Goal: Transaction & Acquisition: Book appointment/travel/reservation

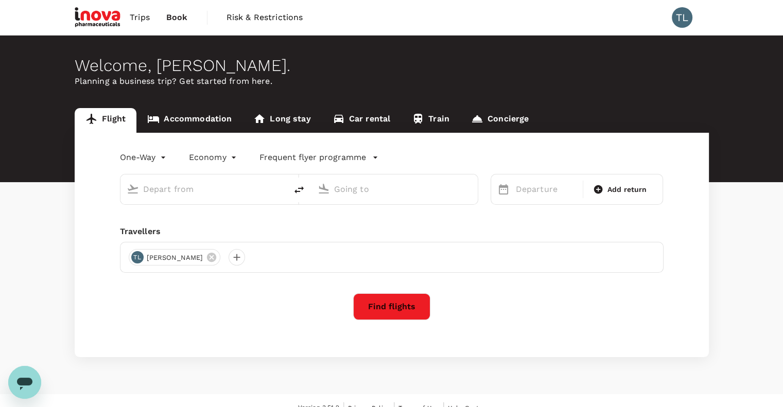
click at [177, 189] on input "text" at bounding box center [204, 189] width 122 height 16
click at [196, 226] on p "[GEOGRAPHIC_DATA] Intl" at bounding box center [219, 229] width 181 height 10
type input "Kuala Lumpur Intl ([GEOGRAPHIC_DATA])"
click at [377, 192] on input "text" at bounding box center [395, 189] width 122 height 16
type input "t"
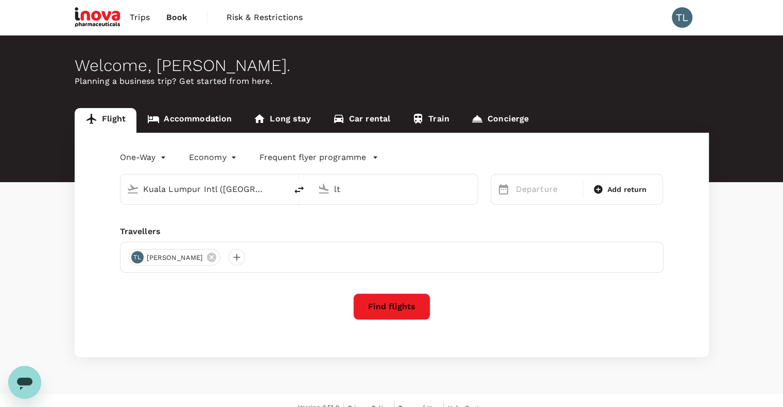
type input "l"
type input "e"
click at [381, 224] on p "[GEOGRAPHIC_DATA]" at bounding box center [410, 229] width 181 height 10
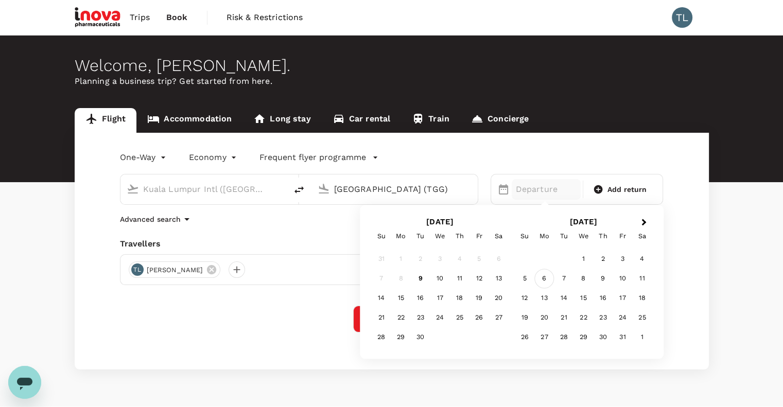
type input "[GEOGRAPHIC_DATA] (TGG)"
click at [550, 279] on div "6" at bounding box center [544, 279] width 20 height 20
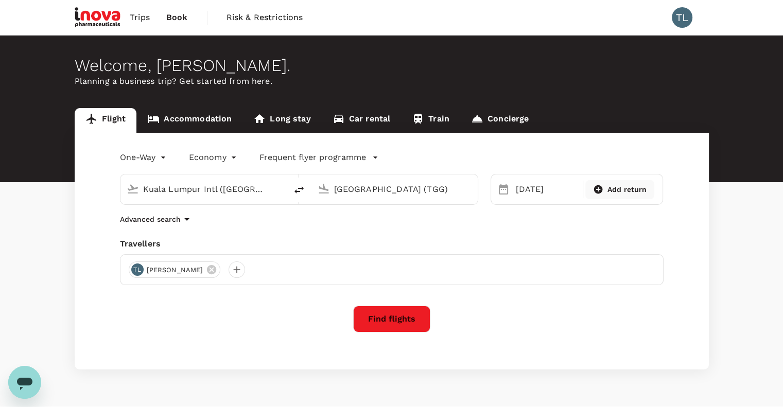
click at [620, 191] on span "Add return" at bounding box center [627, 189] width 40 height 11
type input "roundtrip"
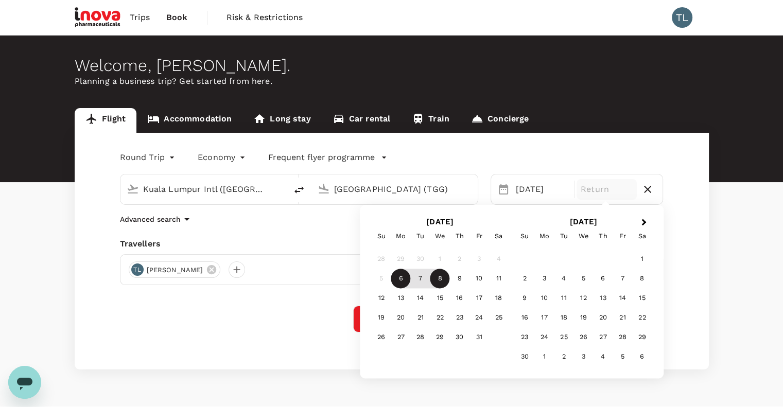
click at [439, 279] on div "8" at bounding box center [440, 279] width 20 height 20
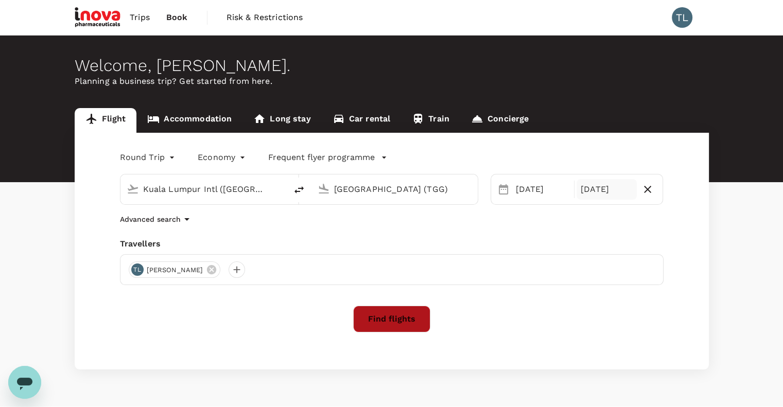
click at [410, 311] on button "Find flights" at bounding box center [391, 319] width 77 height 27
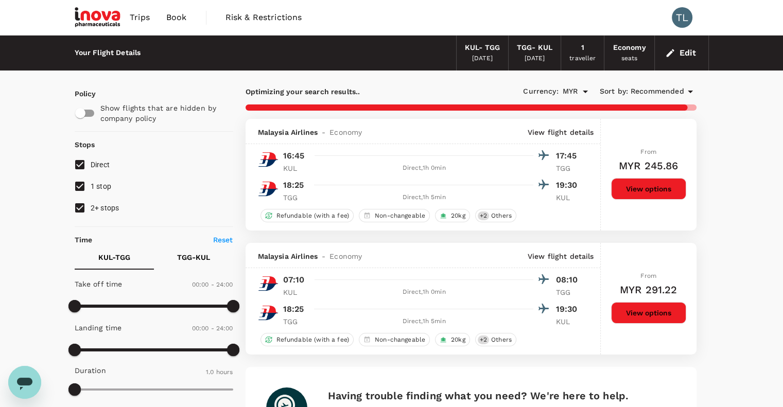
checkbox input "false"
